Goal: Transaction & Acquisition: Subscribe to service/newsletter

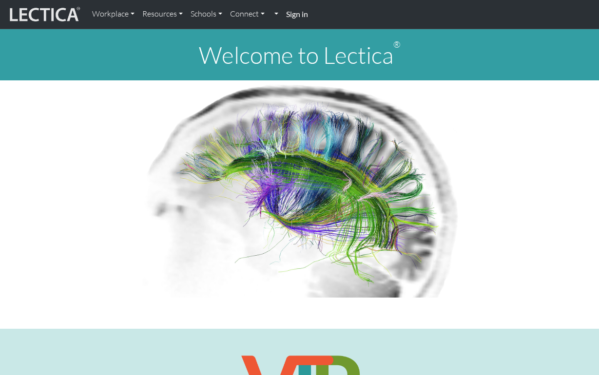
click at [296, 13] on strong "Sign in" at bounding box center [297, 13] width 22 height 9
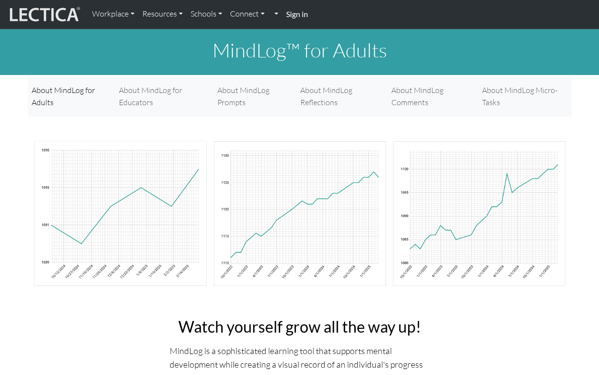
click at [295, 17] on strong "Sign in" at bounding box center [297, 13] width 22 height 9
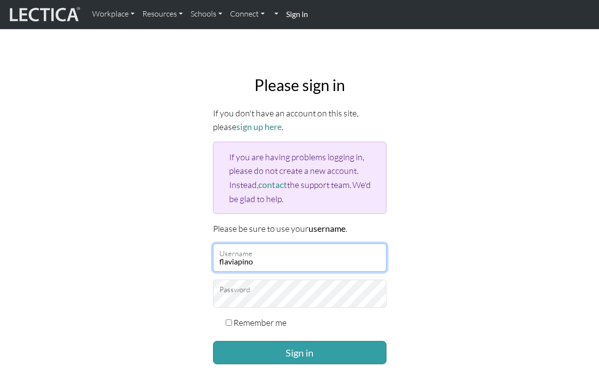
type input "flaviapino"
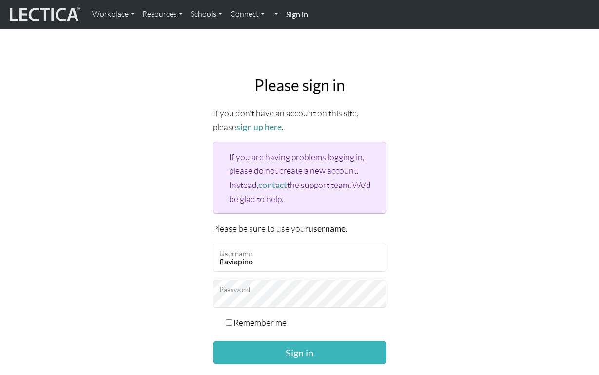
click at [315, 345] on button "Sign in" at bounding box center [299, 352] width 173 height 23
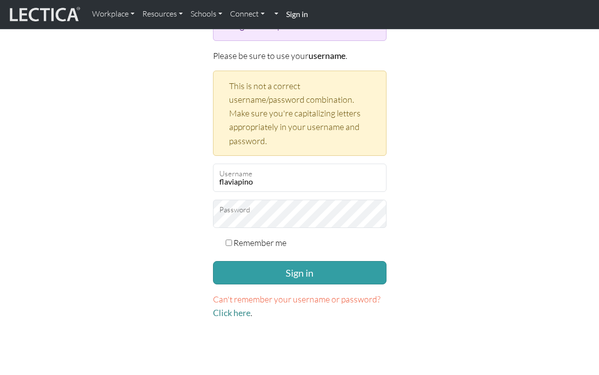
scroll to position [177, 0]
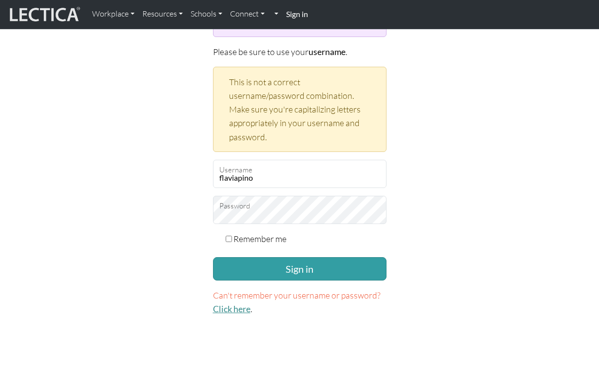
click at [248, 306] on link "Click here" at bounding box center [232, 309] width 38 height 10
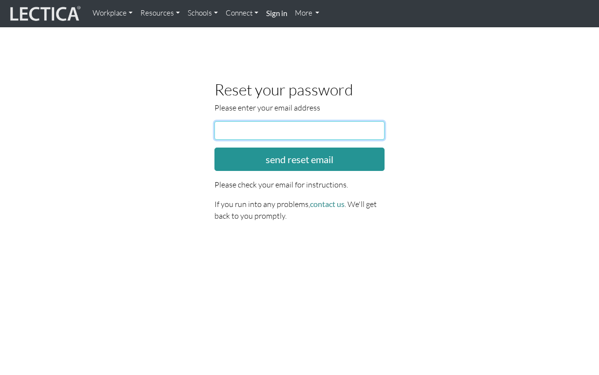
click at [259, 132] on input "email" at bounding box center [299, 130] width 171 height 19
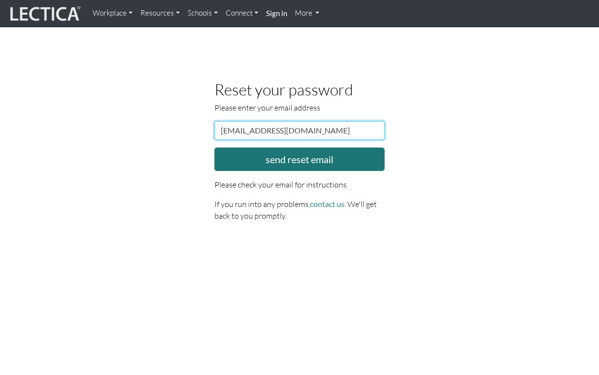
type input "[EMAIL_ADDRESS][DOMAIN_NAME]"
click at [291, 161] on button "send reset email" at bounding box center [299, 159] width 171 height 23
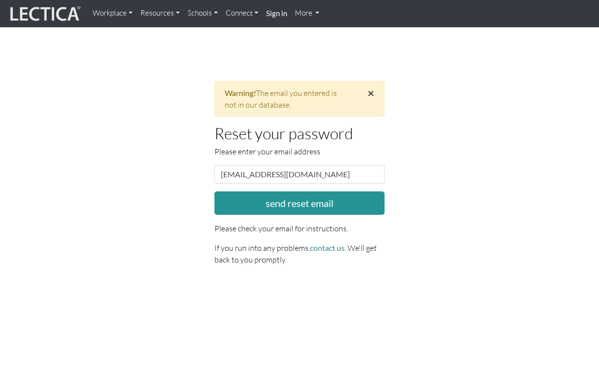
click at [373, 93] on span "×" at bounding box center [370, 93] width 7 height 14
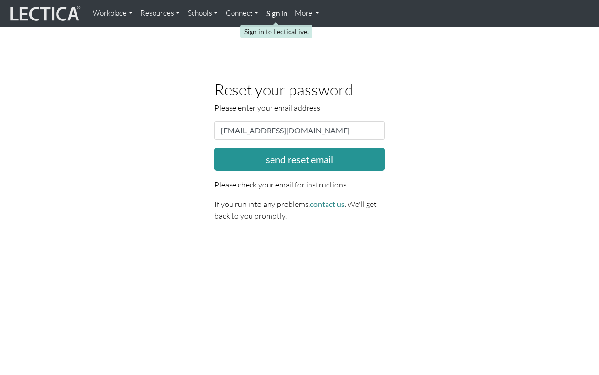
click at [279, 15] on strong "Sign in" at bounding box center [276, 13] width 21 height 9
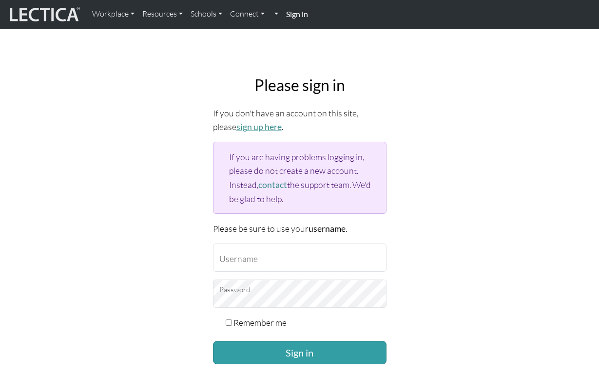
click at [249, 128] on link "sign up here" at bounding box center [258, 127] width 45 height 10
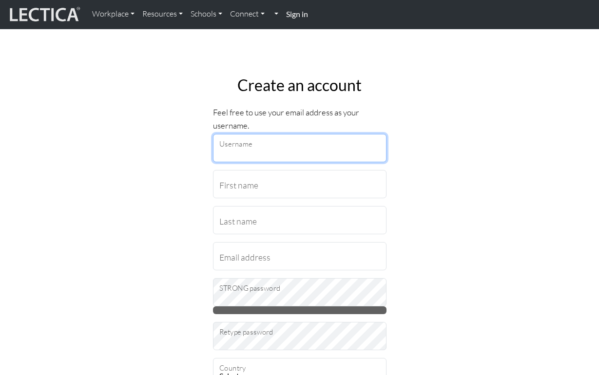
click at [266, 151] on input "Username" at bounding box center [299, 148] width 173 height 28
type input "flaviapino"
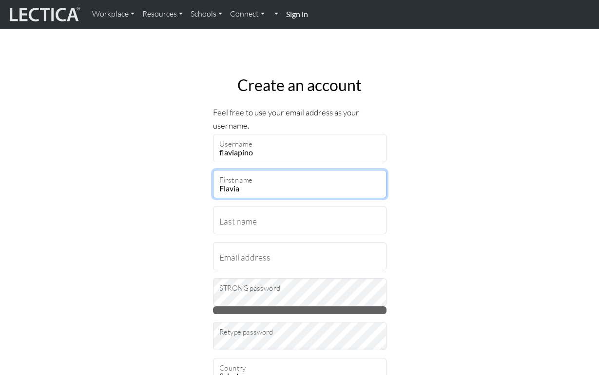
type input "Flavia"
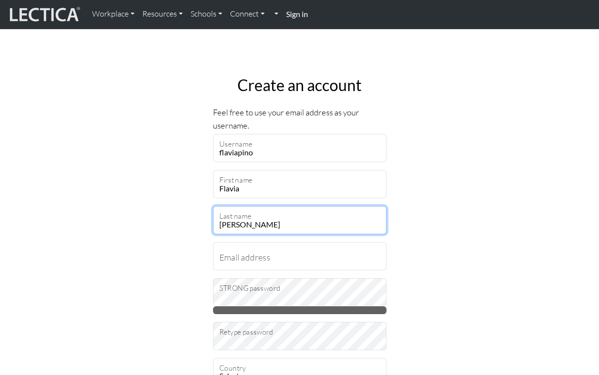
type input "Pino"
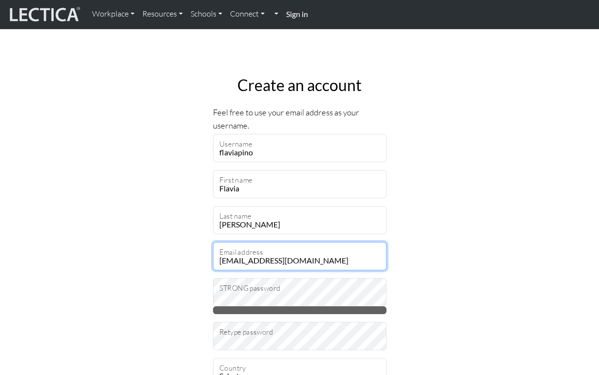
type input "flavia@evoltiva.com"
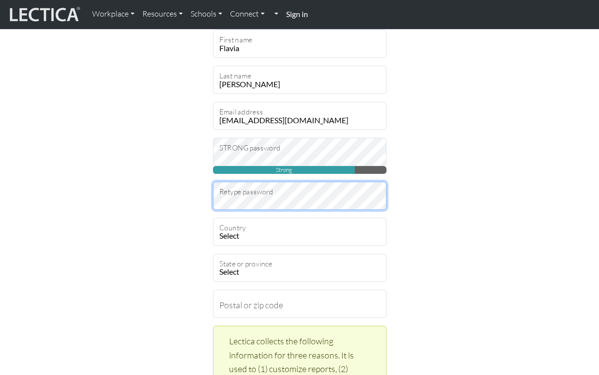
scroll to position [157, 0]
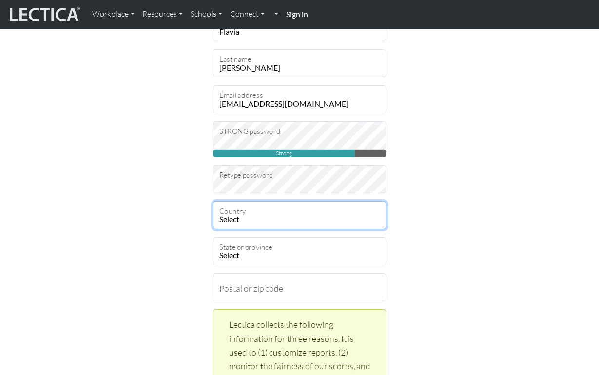
select select "46"
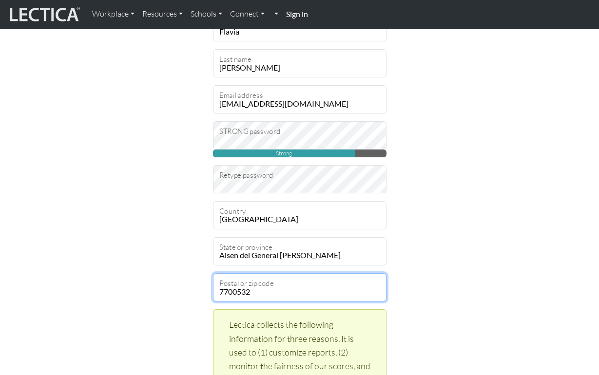
type input "7700532"
click at [480, 296] on div "Create an account Feel free to use your email address as your username. flaviap…" at bounding box center [299, 376] width 555 height 930
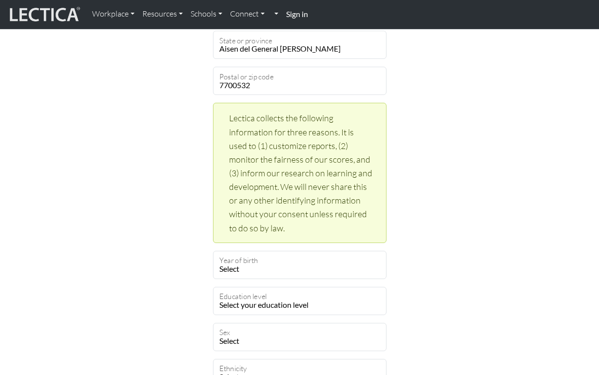
scroll to position [367, 0]
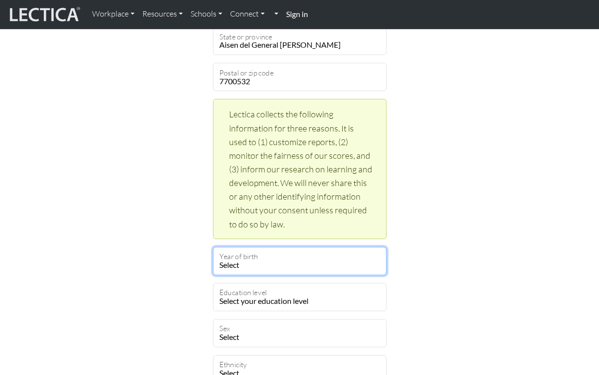
select select "1970"
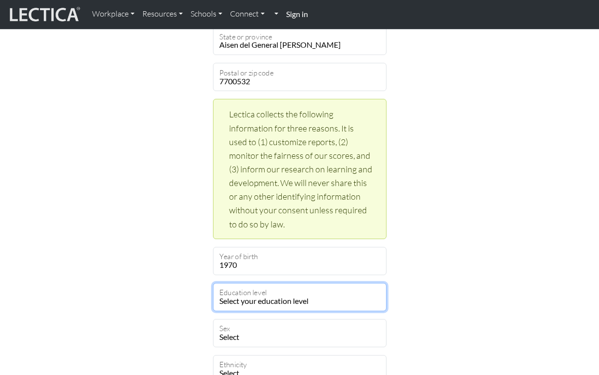
select select "23"
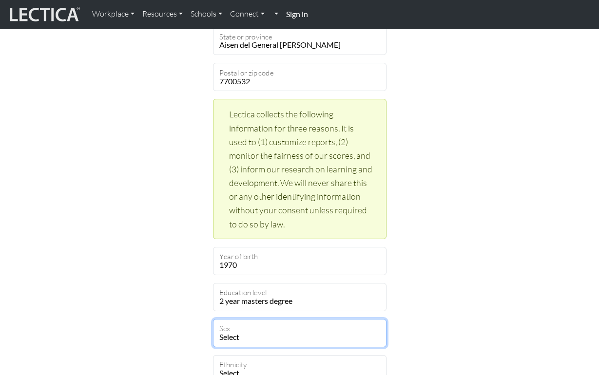
select select "female"
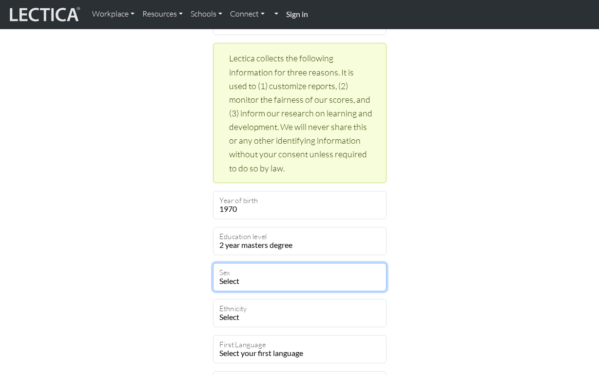
scroll to position [424, 0]
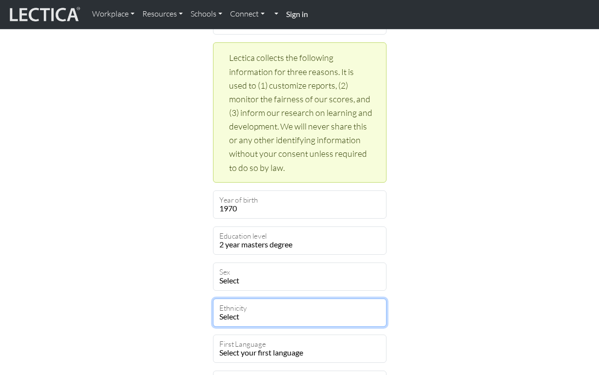
select select "114"
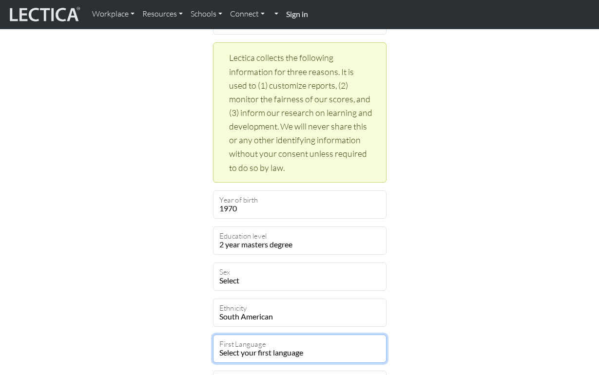
select select "1934"
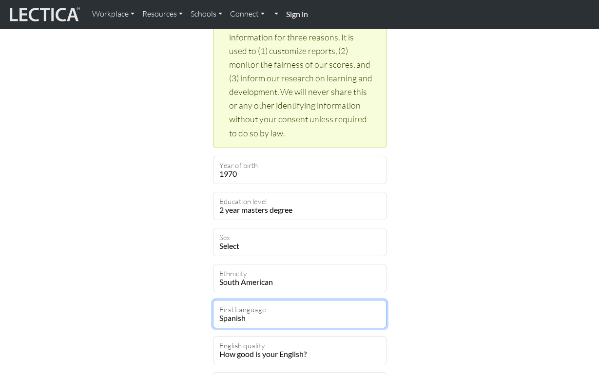
scroll to position [478, 0]
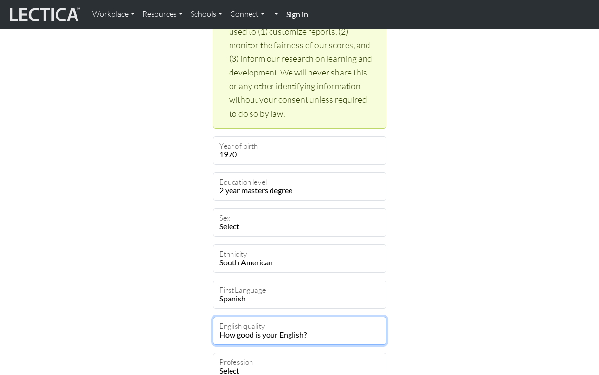
select select "5"
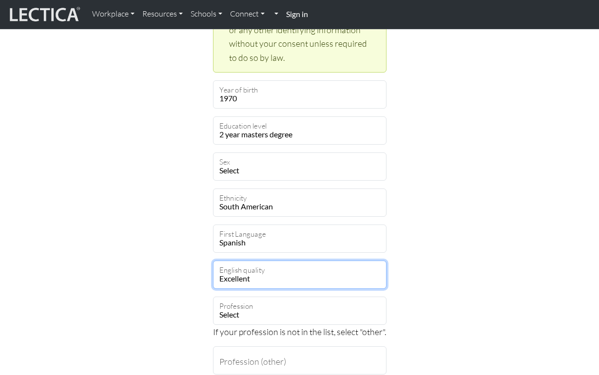
scroll to position [549, 0]
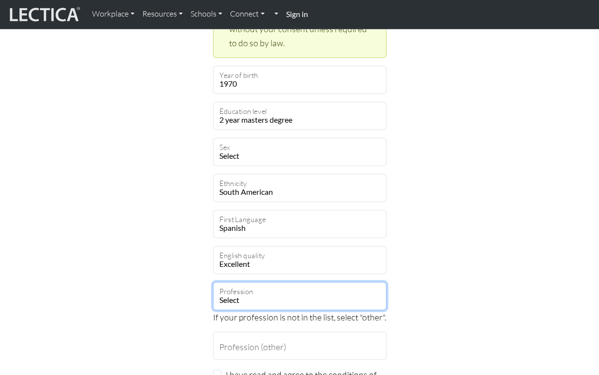
select select "4"
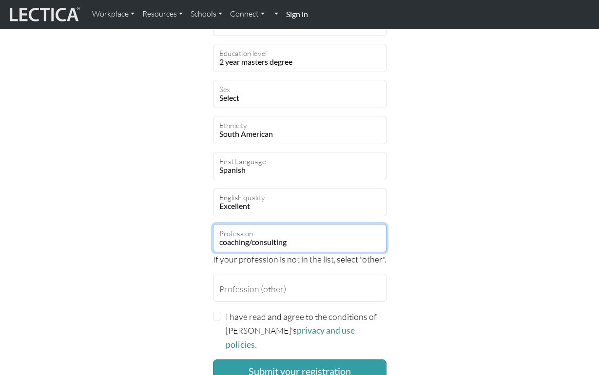
scroll to position [607, 0]
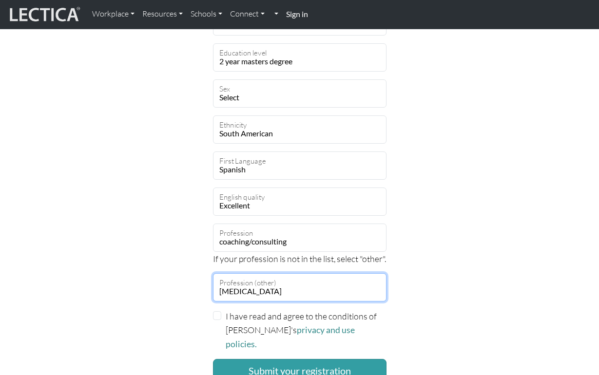
type input "Psychologist"
click at [218, 314] on input "I have read and agree to the conditions of Lectica's privacy and use policies." at bounding box center [217, 315] width 9 height 9
checkbox input "true"
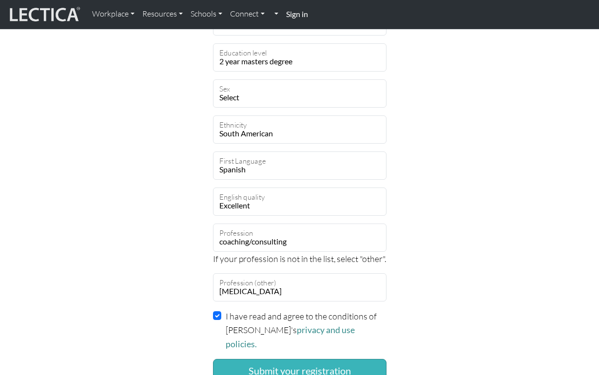
click at [309, 360] on button "Submit your registration" at bounding box center [299, 370] width 173 height 23
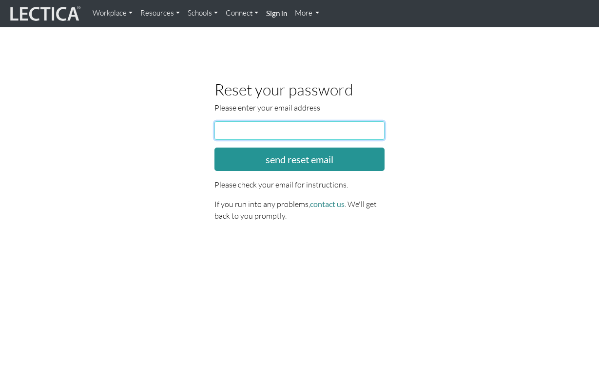
click at [284, 133] on input "email" at bounding box center [299, 130] width 171 height 19
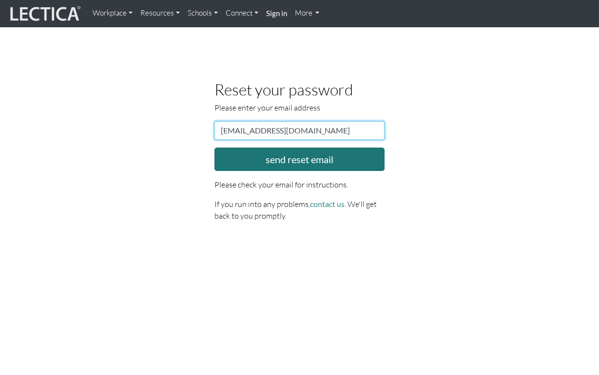
type input "flavia@evoltiva.com"
click at [309, 160] on button "send reset email" at bounding box center [299, 159] width 171 height 23
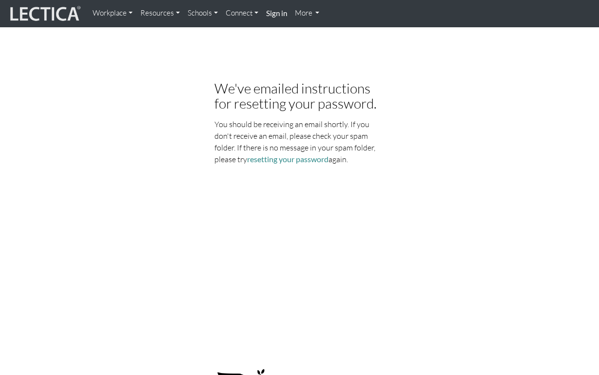
click at [46, 10] on img at bounding box center [44, 13] width 73 height 19
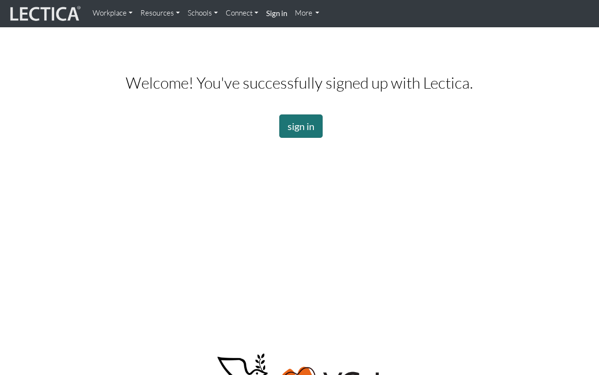
click at [308, 131] on link "sign in" at bounding box center [300, 125] width 43 height 23
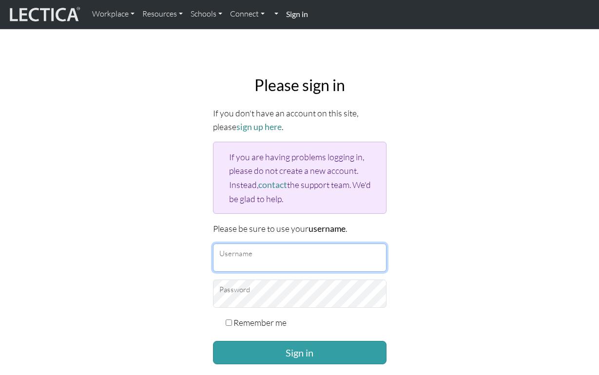
type input "flaviapino"
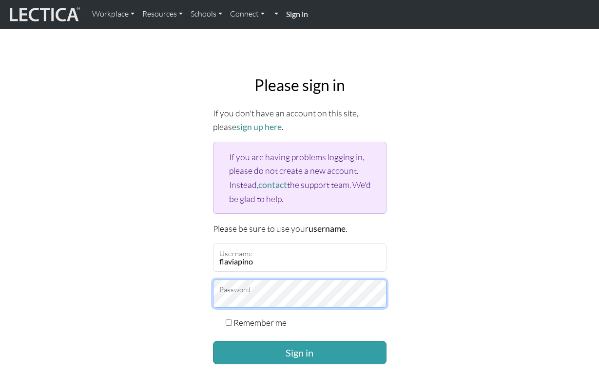
click at [299, 350] on button "Sign in" at bounding box center [299, 352] width 173 height 23
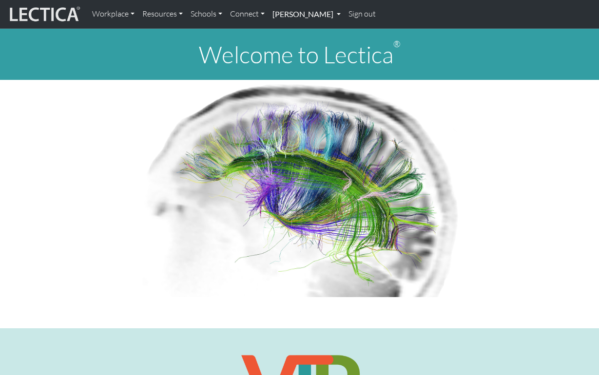
click at [301, 17] on link "[PERSON_NAME]" at bounding box center [306, 14] width 76 height 20
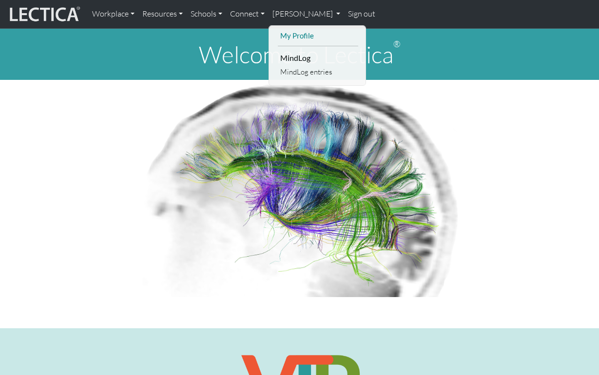
click at [297, 33] on link "My Profile" at bounding box center [318, 36] width 80 height 12
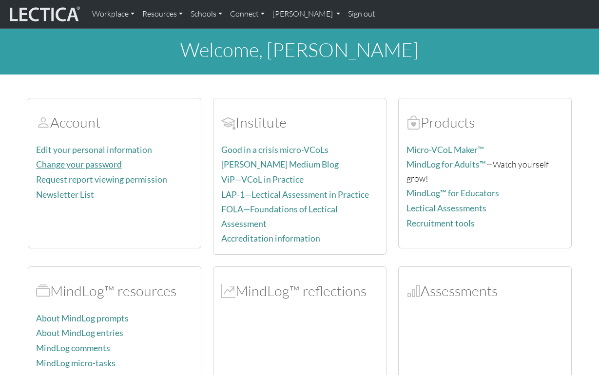
click at [102, 165] on link "Change your password" at bounding box center [79, 164] width 86 height 10
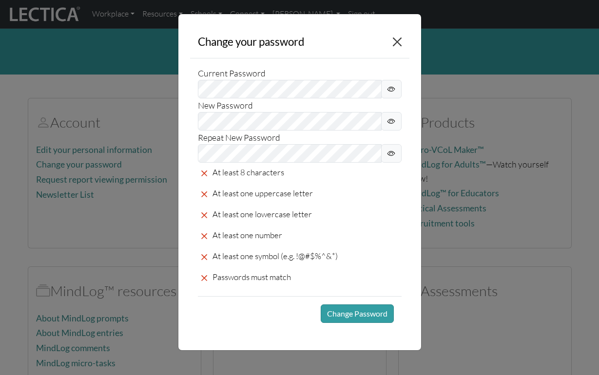
click at [398, 42] on button "Close" at bounding box center [397, 42] width 17 height 17
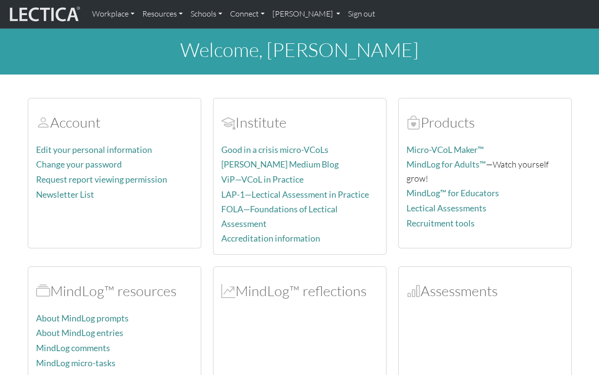
click at [344, 14] on link "Sign out" at bounding box center [361, 14] width 35 height 20
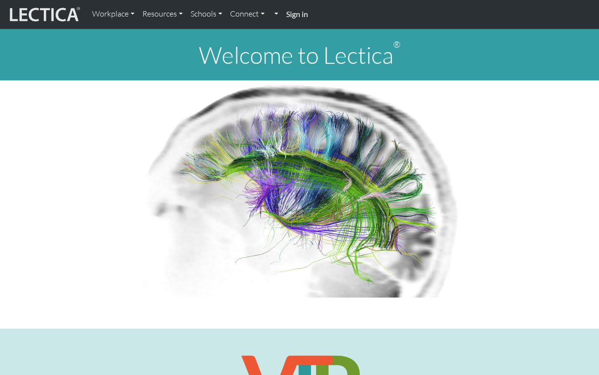
click at [294, 16] on strong "Sign in" at bounding box center [297, 13] width 22 height 9
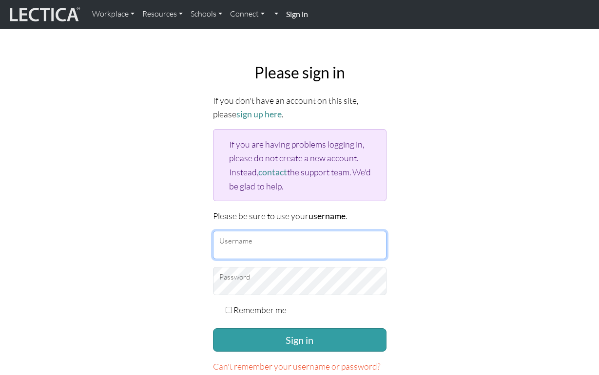
scroll to position [14, 0]
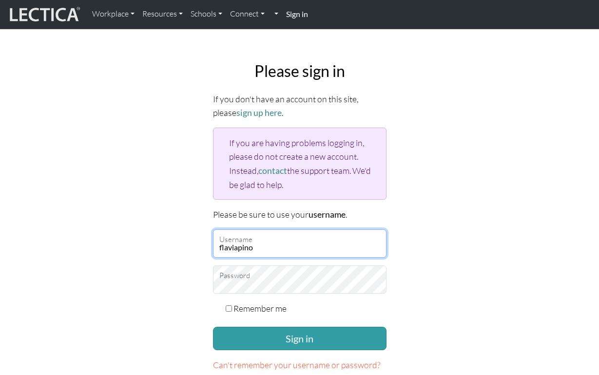
type input "flaviapino"
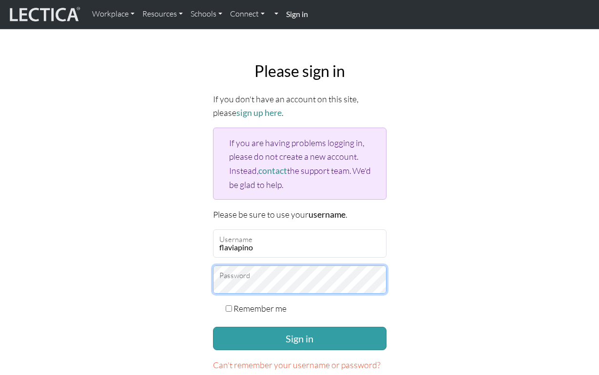
scroll to position [15, 0]
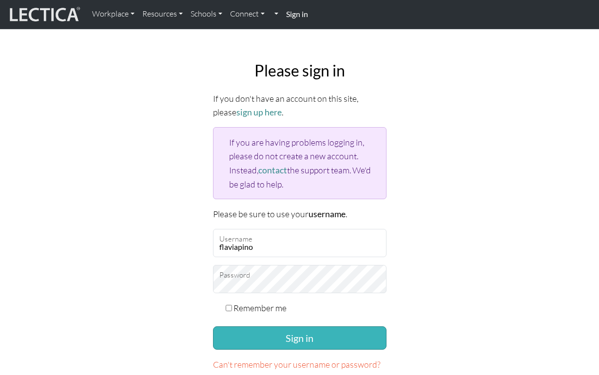
click at [319, 331] on button "Sign in" at bounding box center [299, 337] width 173 height 23
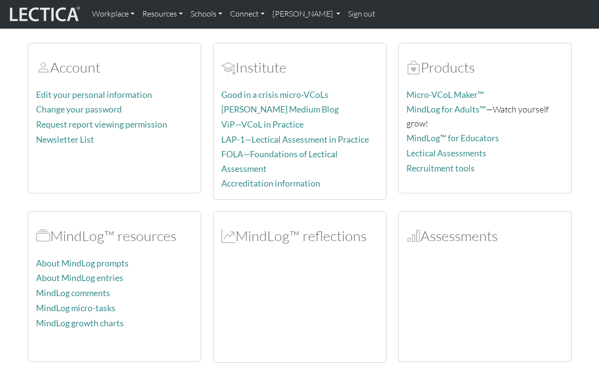
scroll to position [57, 0]
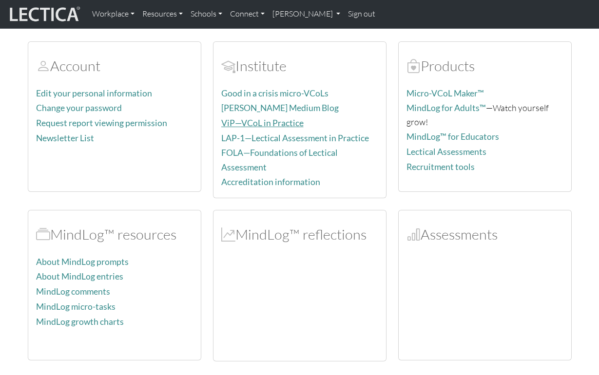
click at [266, 121] on link "ViP—VCoL in Practice" at bounding box center [262, 123] width 82 height 10
click at [107, 257] on link "About MindLog prompts" at bounding box center [82, 262] width 93 height 10
click at [114, 272] on link "About MindLog entries" at bounding box center [79, 276] width 87 height 10
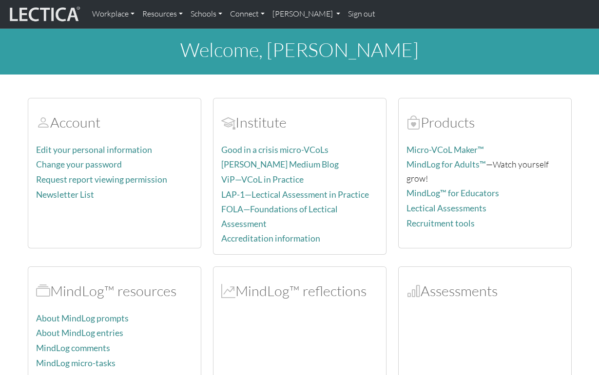
scroll to position [0, 0]
click at [314, 15] on link "[PERSON_NAME]" at bounding box center [306, 14] width 76 height 20
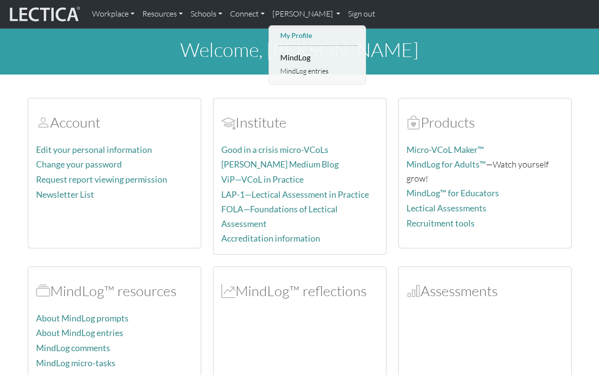
click at [308, 36] on link "My Profile" at bounding box center [318, 36] width 80 height 12
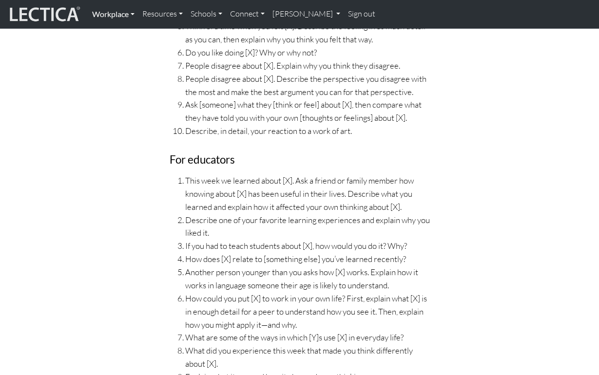
scroll to position [1480, 0]
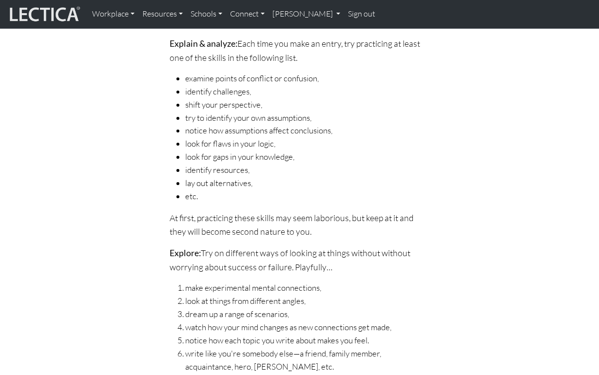
scroll to position [713, 0]
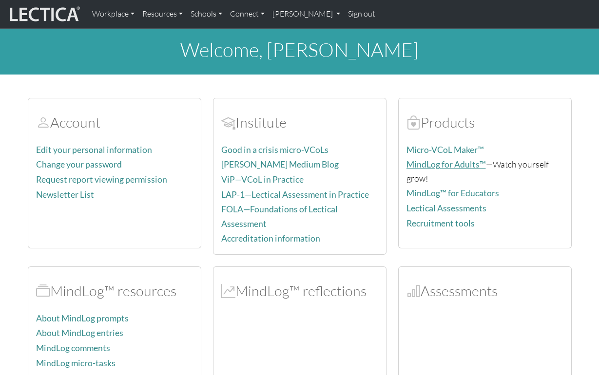
click at [453, 164] on link "MindLog for Adults™" at bounding box center [445, 164] width 79 height 10
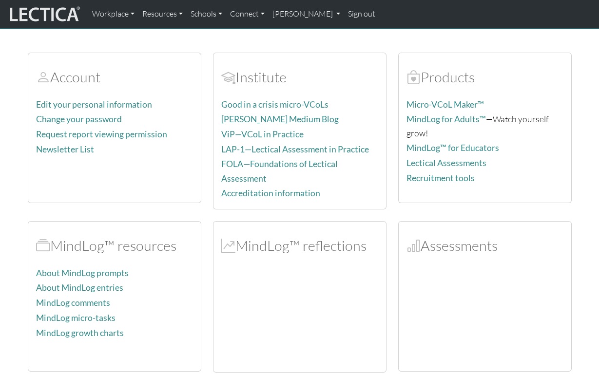
scroll to position [47, 0]
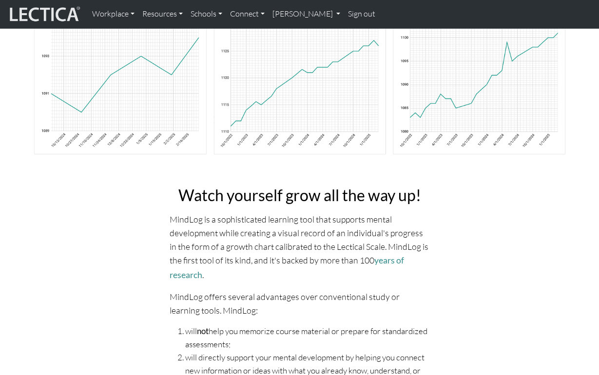
scroll to position [96, 0]
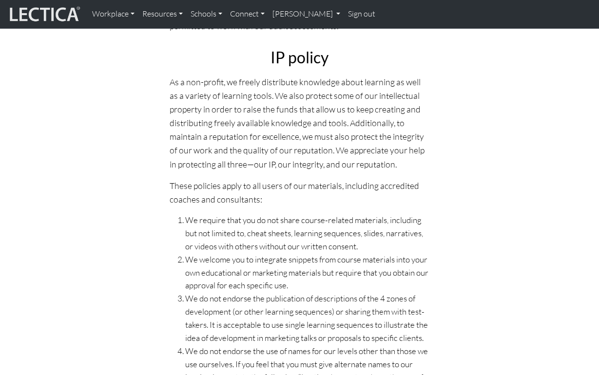
scroll to position [2121, 0]
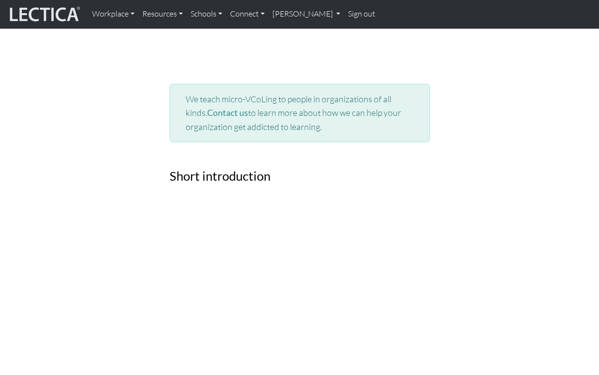
scroll to position [424, 0]
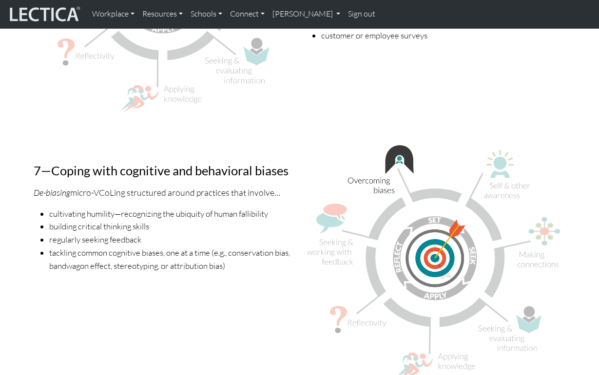
scroll to position [2568, 0]
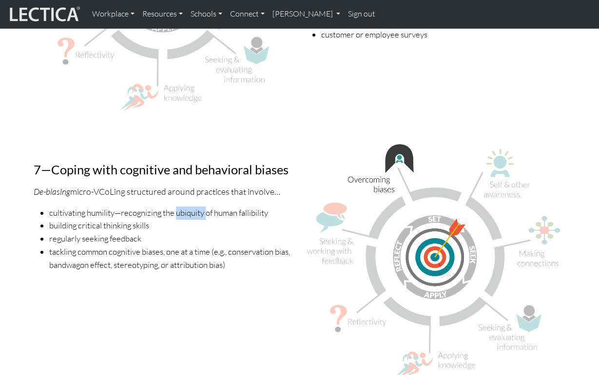
drag, startPoint x: 177, startPoint y: 207, endPoint x: 206, endPoint y: 208, distance: 28.7
click at [206, 208] on li "cultivating humility—recognizing the ubiquity of human fallibility" at bounding box center [171, 213] width 245 height 13
copy li "ubiquity"
click at [285, 226] on li "building critical thinking skills" at bounding box center [171, 225] width 245 height 13
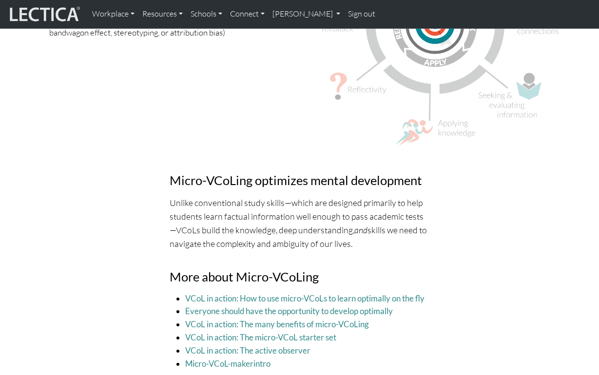
scroll to position [2802, 0]
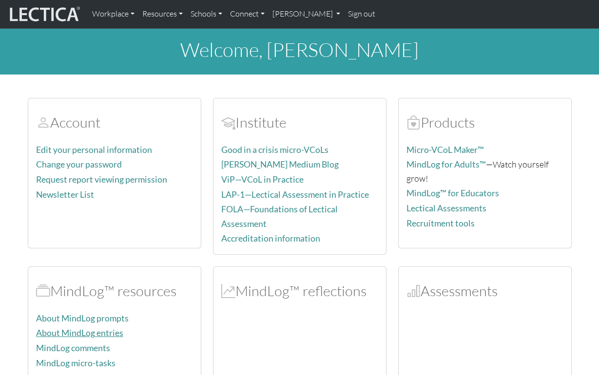
scroll to position [47, 0]
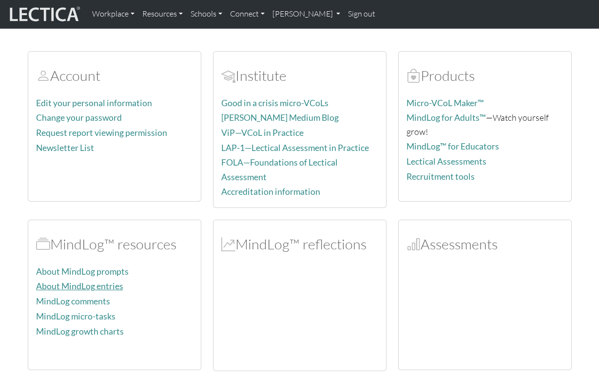
click at [95, 283] on link "About MindLog entries" at bounding box center [79, 286] width 87 height 10
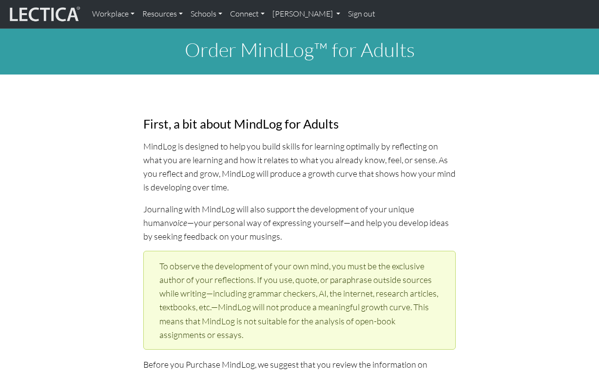
select select "1970"
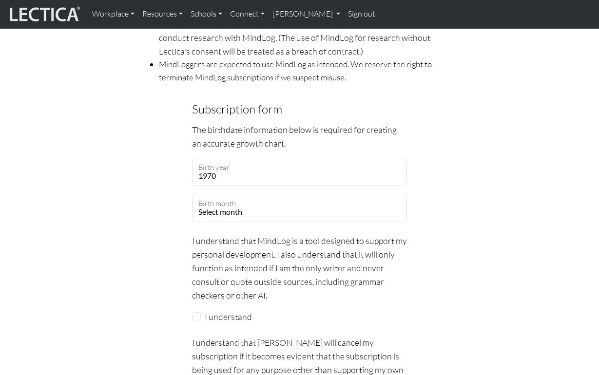
scroll to position [817, 0]
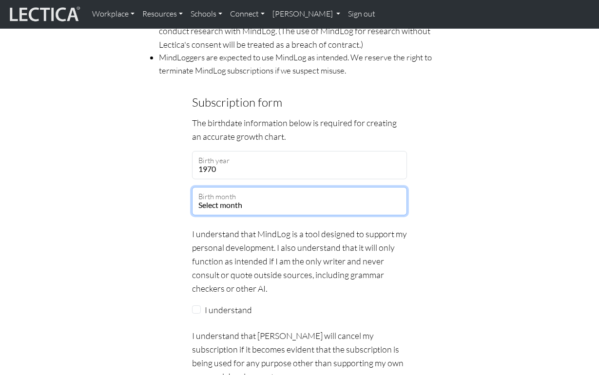
select select "08"
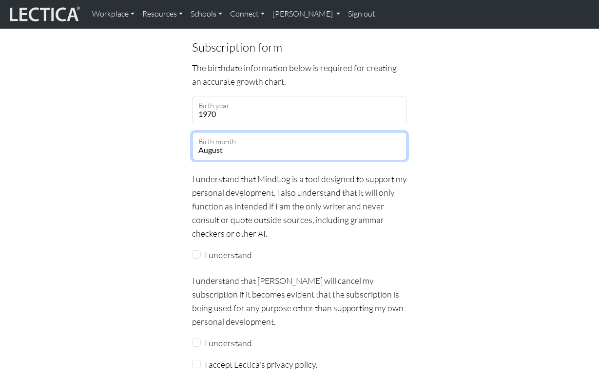
scroll to position [874, 0]
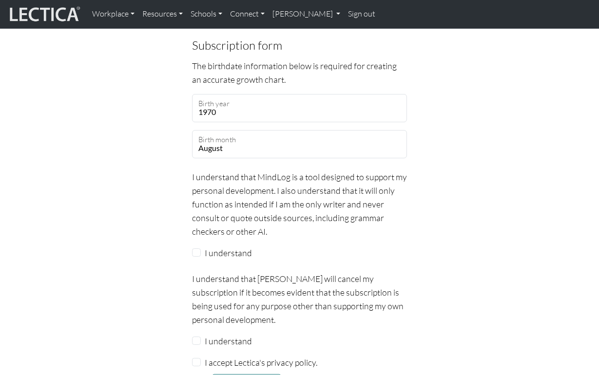
click at [195, 257] on input "I understand" at bounding box center [196, 252] width 9 height 9
checkbox input "true"
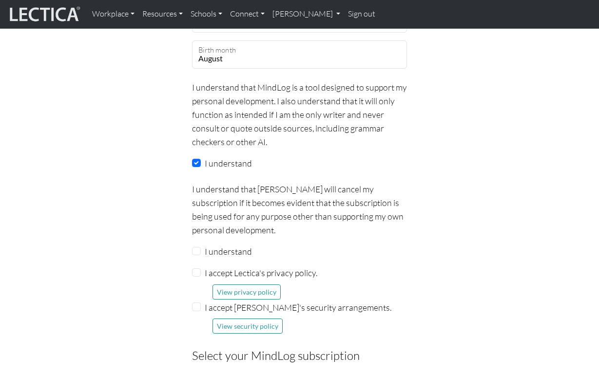
scroll to position [967, 0]
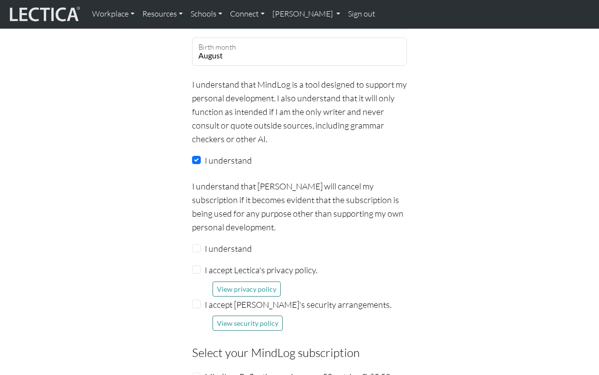
click at [197, 253] on input "I understand" at bounding box center [196, 248] width 9 height 9
checkbox input "true"
click at [197, 274] on input "I accept Lectica's privacy policy." at bounding box center [196, 270] width 9 height 9
checkbox input "true"
click at [201, 307] on div "I accept Lectica's security arrangements. View security policy" at bounding box center [299, 314] width 215 height 33
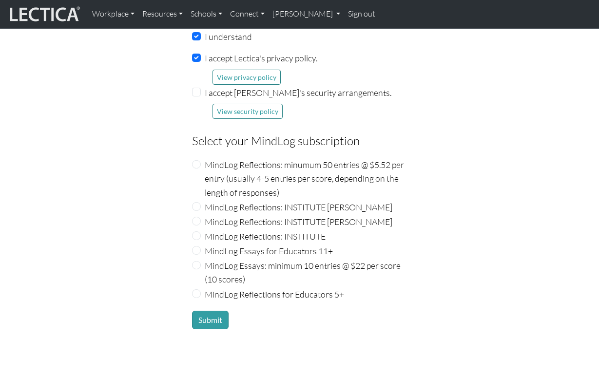
scroll to position [1180, 0]
click at [197, 238] on input "MindLog Reflections: INSTITUTE" at bounding box center [196, 234] width 9 height 9
radio input "true"
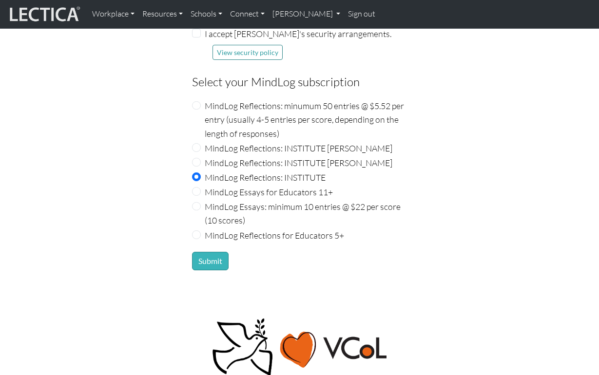
scroll to position [1242, 0]
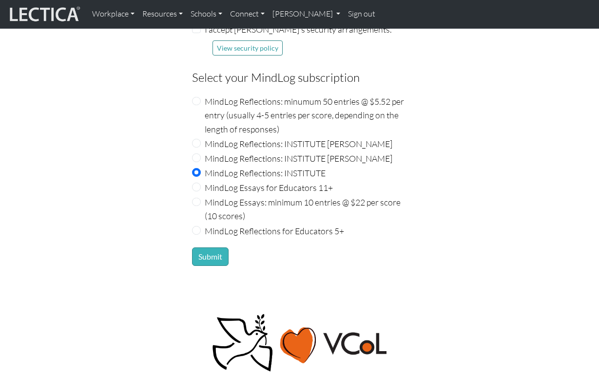
drag, startPoint x: 209, startPoint y: 265, endPoint x: 216, endPoint y: 268, distance: 8.1
click at [209, 265] on button "Submit" at bounding box center [210, 256] width 37 height 19
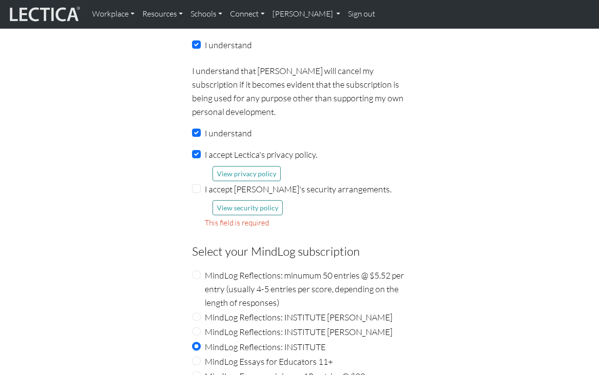
scroll to position [1080, 0]
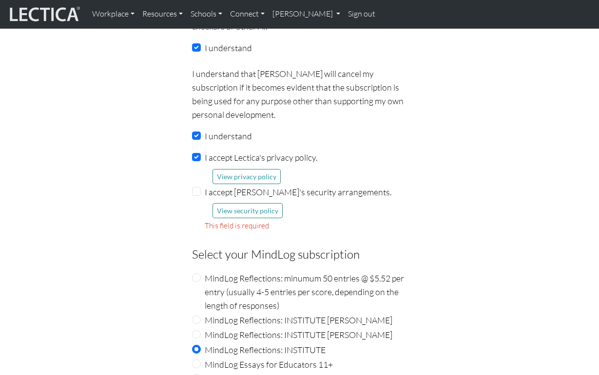
click at [198, 196] on input "I accept Lectica's security arrangements." at bounding box center [196, 191] width 9 height 9
checkbox input "true"
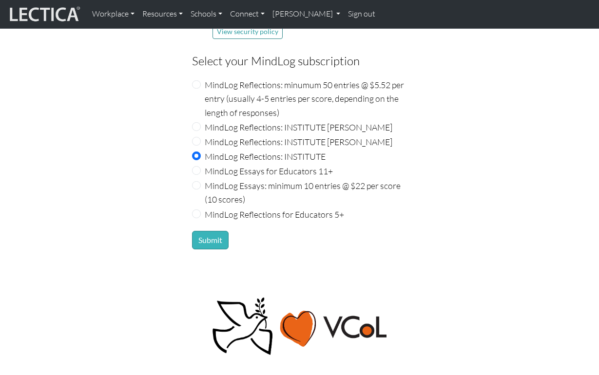
scroll to position [1272, 0]
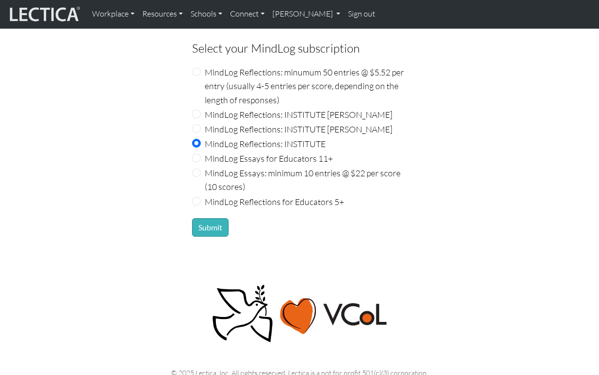
click at [219, 232] on button "Submit" at bounding box center [210, 227] width 37 height 19
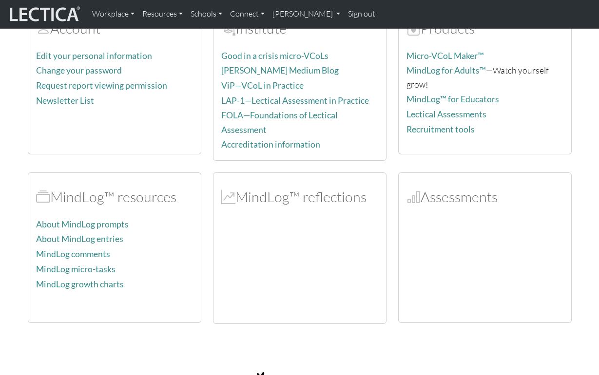
scroll to position [95, 0]
click at [103, 219] on link "About MindLog prompts" at bounding box center [82, 224] width 93 height 10
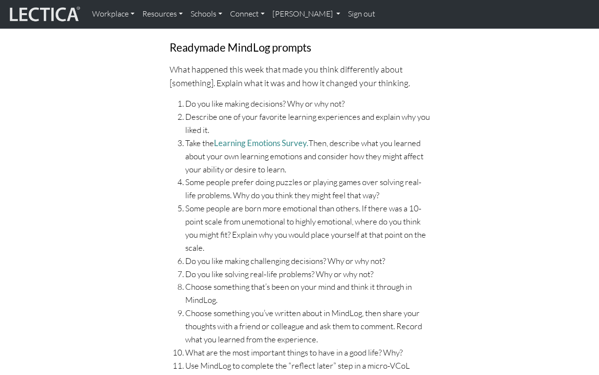
scroll to position [833, 0]
